Goal: Information Seeking & Learning: Learn about a topic

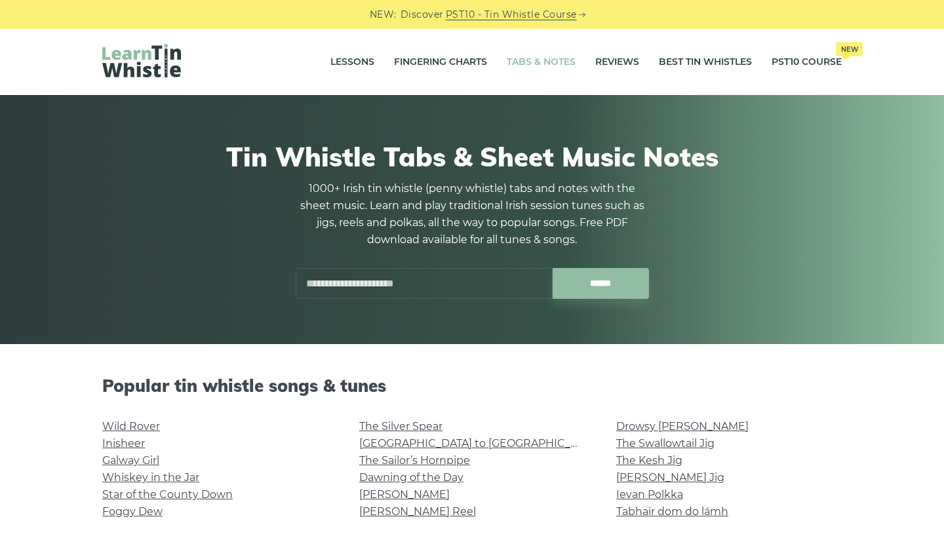
click at [368, 288] on input "text" at bounding box center [424, 283] width 257 height 31
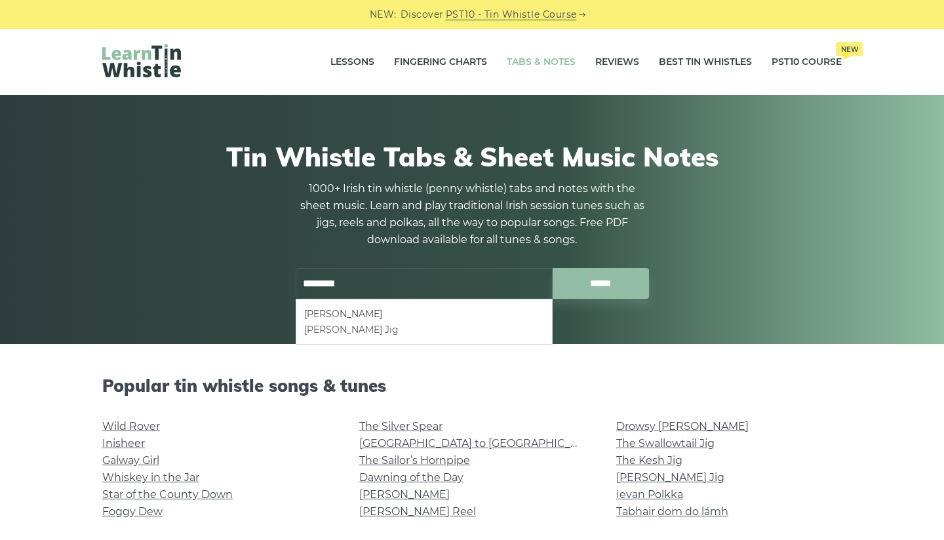
drag, startPoint x: 346, startPoint y: 305, endPoint x: 364, endPoint y: 332, distance: 32.5
click at [364, 332] on li "[PERSON_NAME] Jig" at bounding box center [424, 330] width 240 height 16
type input "**********"
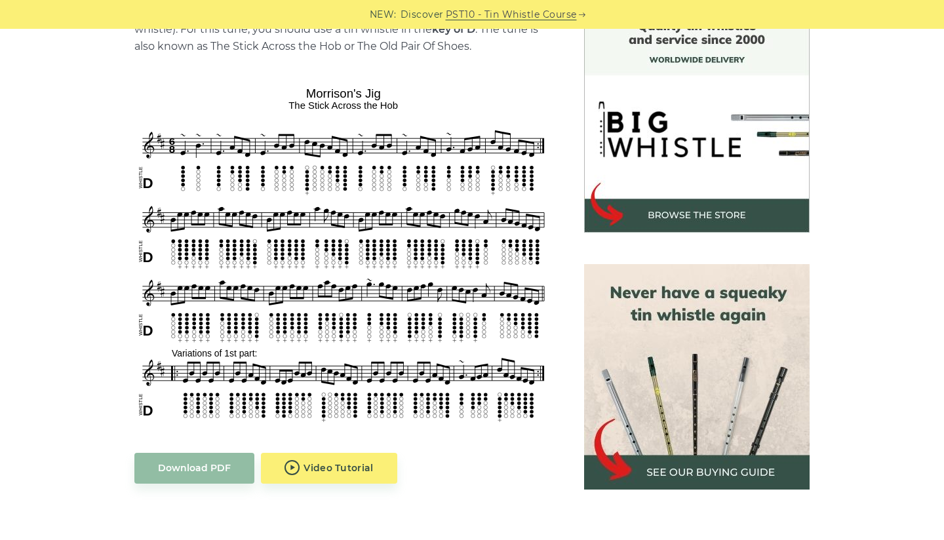
scroll to position [365, 0]
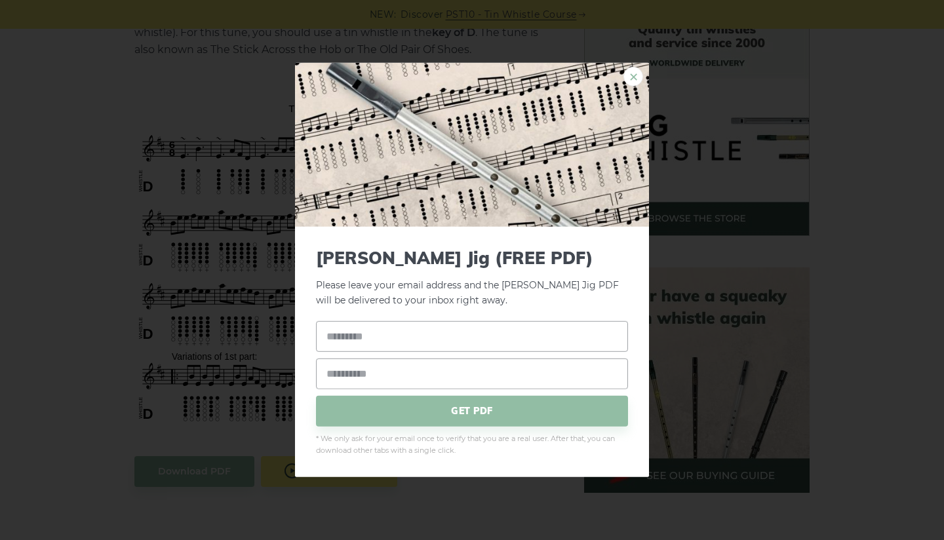
drag, startPoint x: 281, startPoint y: 168, endPoint x: 638, endPoint y: 81, distance: 367.7
click at [636, 80] on link "×" at bounding box center [633, 77] width 20 height 20
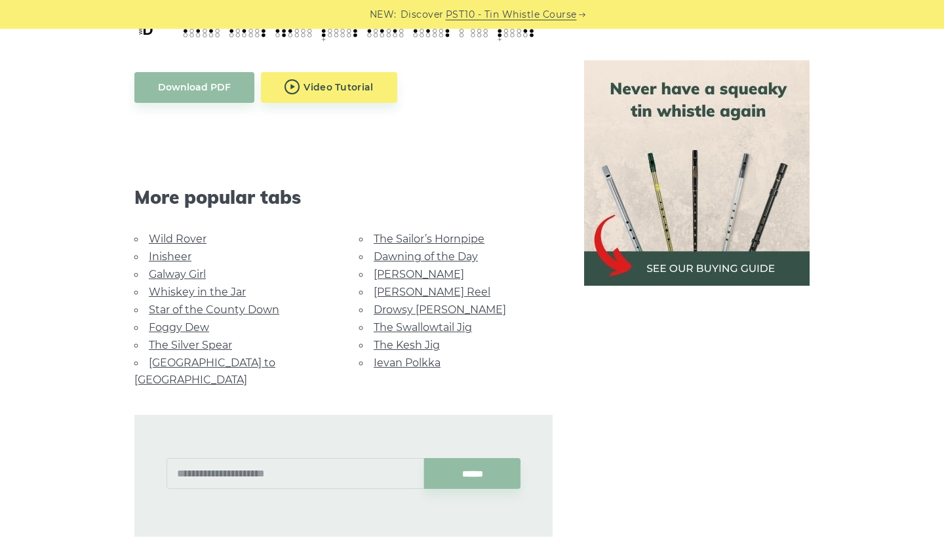
scroll to position [751, 0]
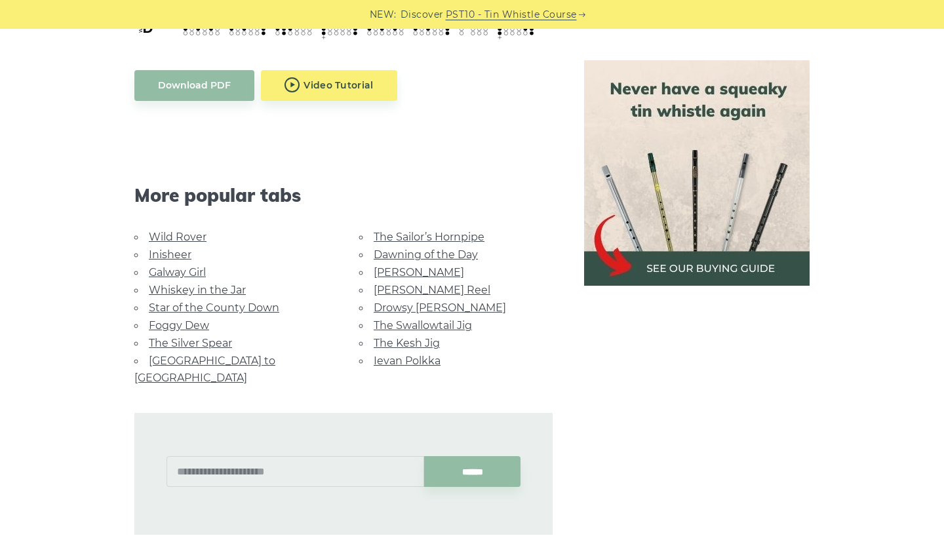
click at [456, 319] on link "The Swallowtail Jig" at bounding box center [423, 325] width 98 height 12
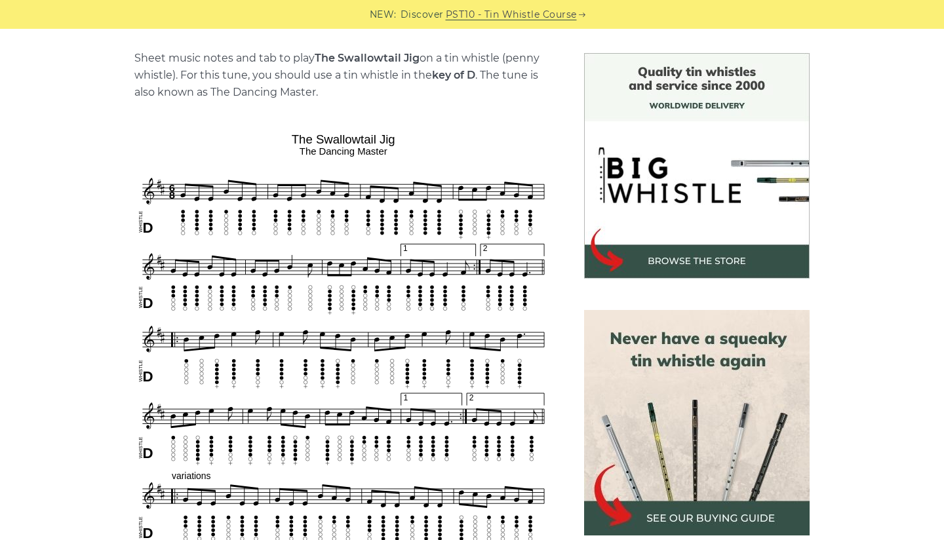
scroll to position [326, 0]
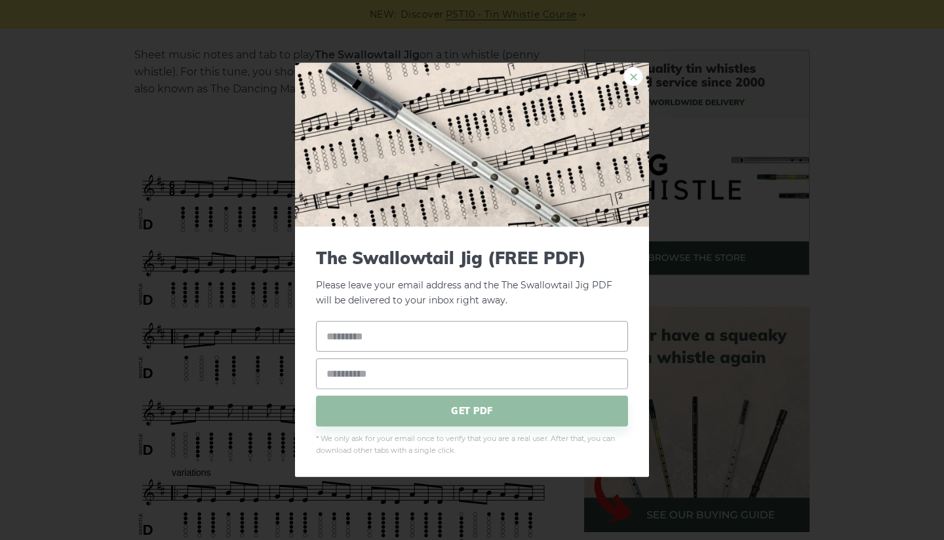
click at [631, 76] on link "×" at bounding box center [633, 77] width 20 height 20
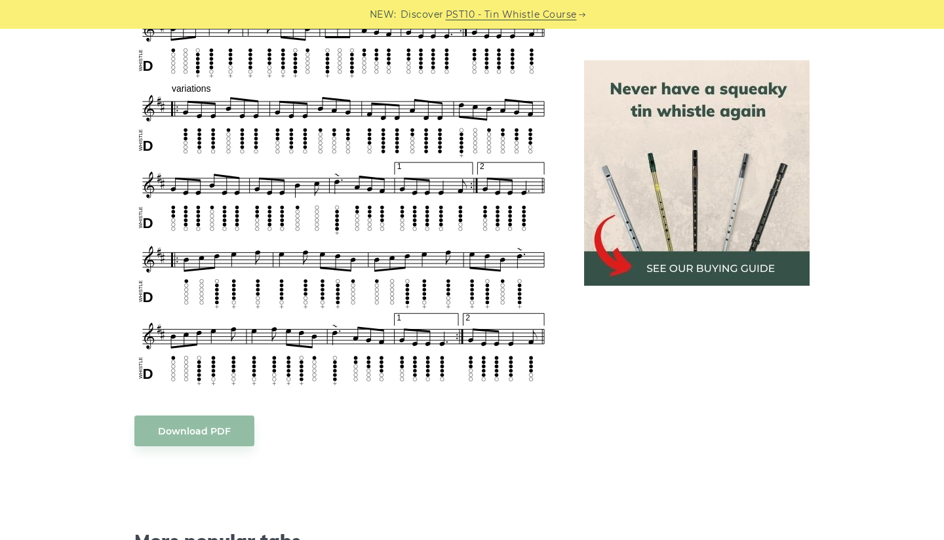
scroll to position [710, 0]
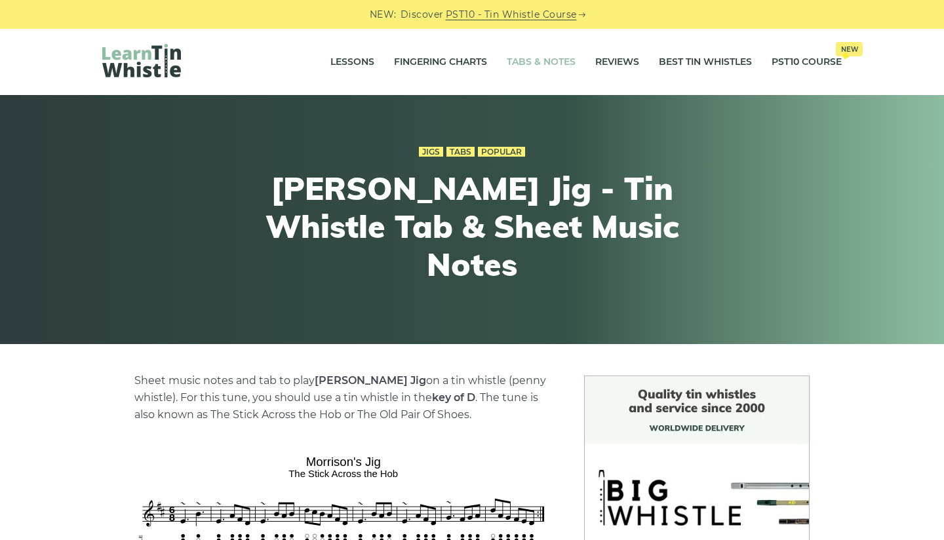
click at [533, 62] on link "Tabs & Notes" at bounding box center [541, 62] width 69 height 33
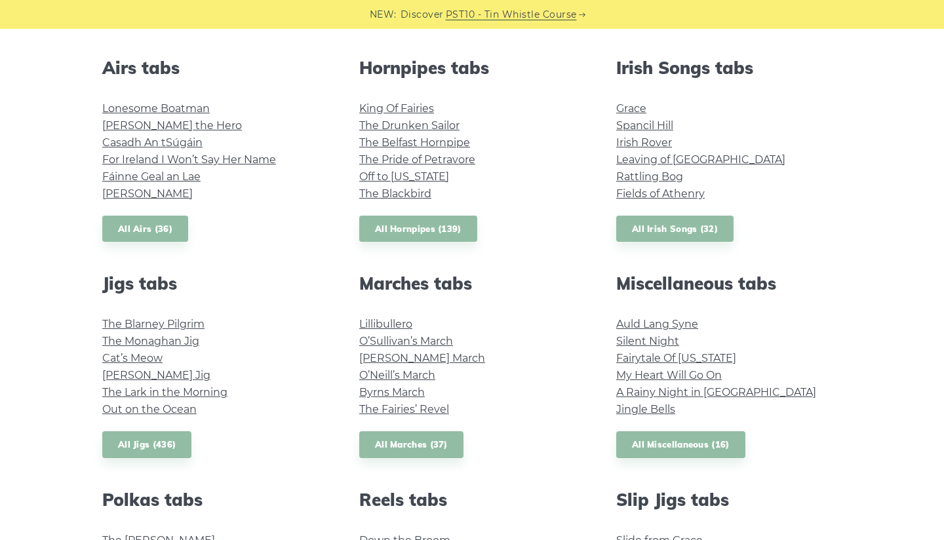
scroll to position [505, 0]
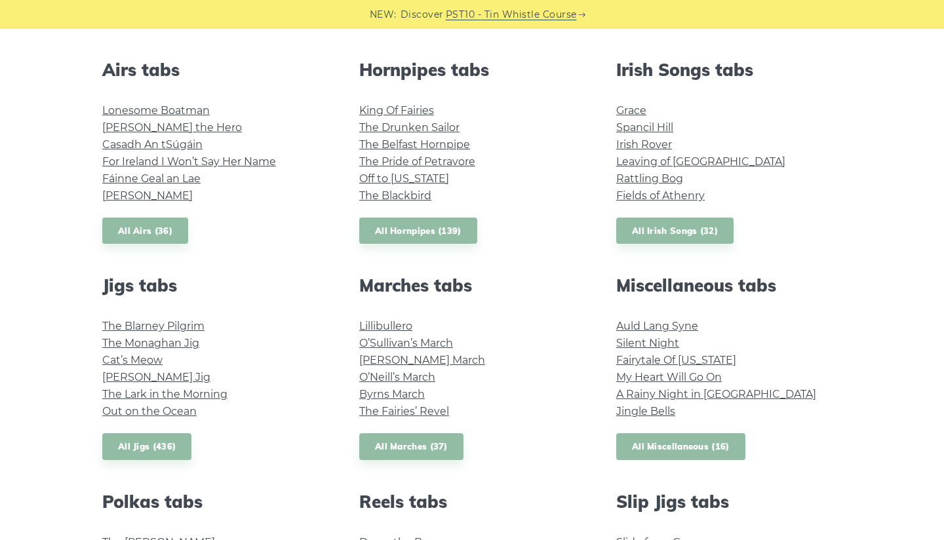
click at [704, 439] on link "All Miscellaneous (16)" at bounding box center [680, 446] width 129 height 27
click at [137, 227] on link "All Airs (36)" at bounding box center [145, 231] width 86 height 27
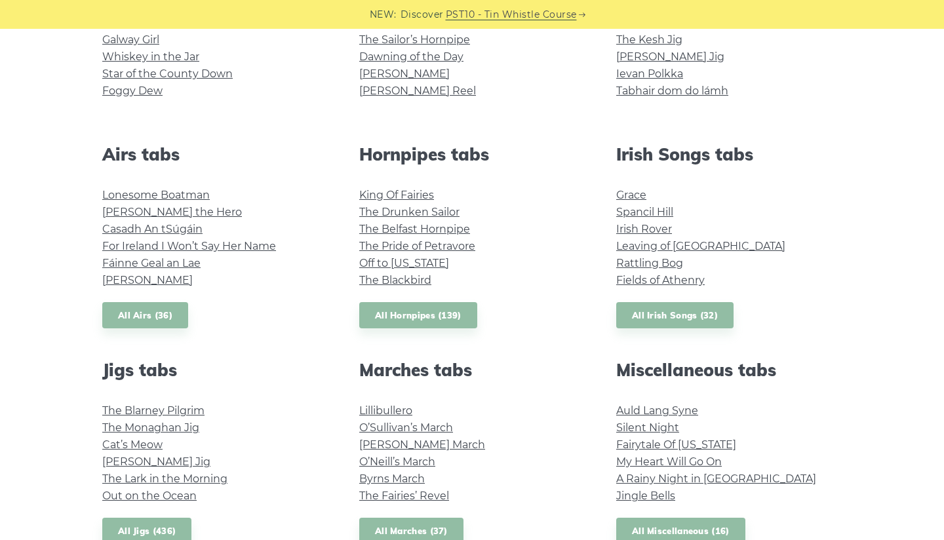
scroll to position [425, 0]
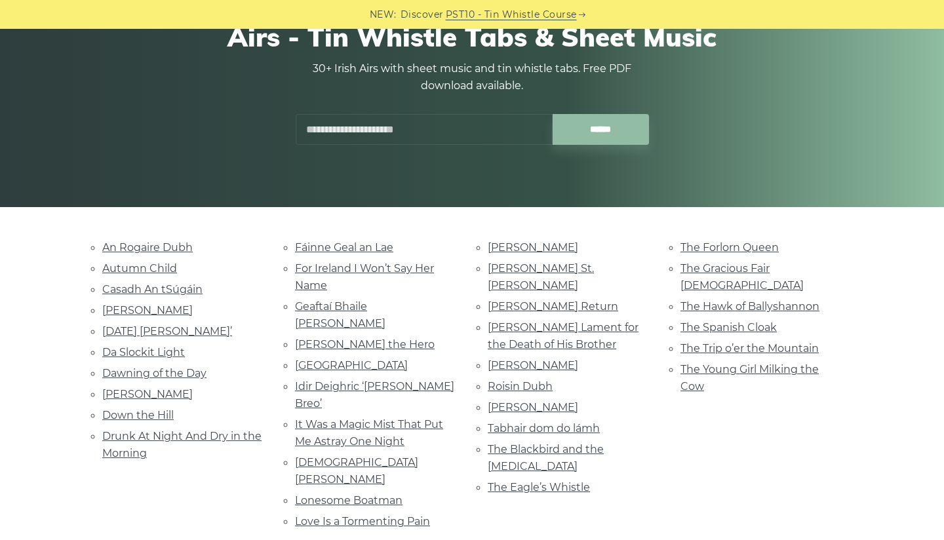
scroll to position [139, 0]
